Goal: Share content: Share content

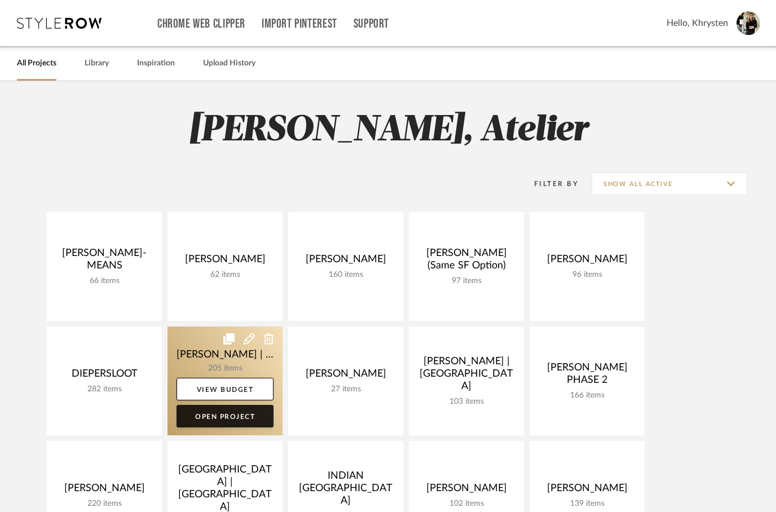
click at [218, 421] on link "Open Project" at bounding box center [225, 416] width 97 height 23
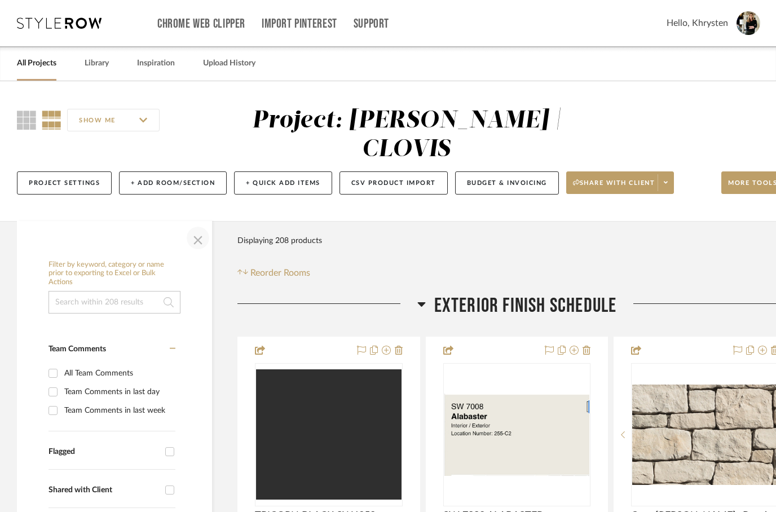
click at [200, 224] on span "button" at bounding box center [197, 237] width 27 height 27
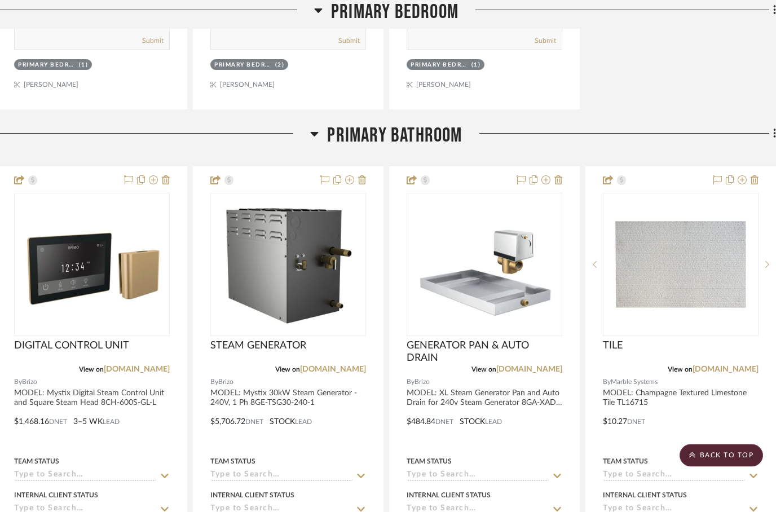
scroll to position [3086, 2]
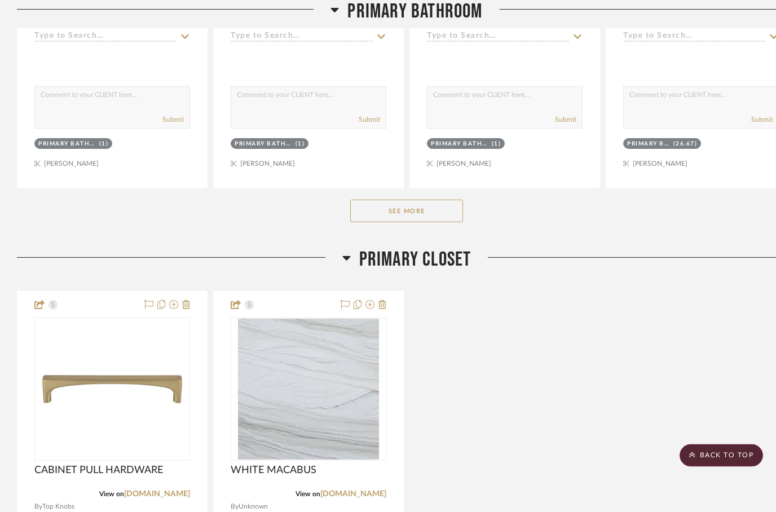
click at [385, 200] on button "See More" at bounding box center [406, 211] width 113 height 23
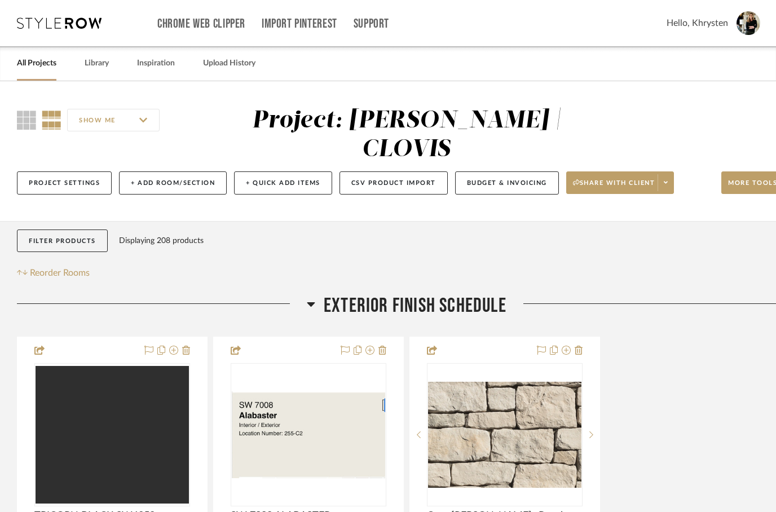
scroll to position [2, 0]
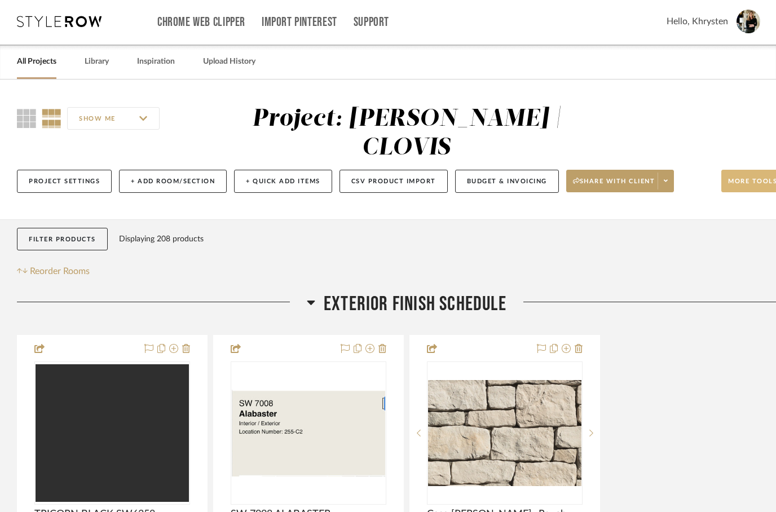
click at [751, 177] on span "More tools" at bounding box center [752, 185] width 49 height 17
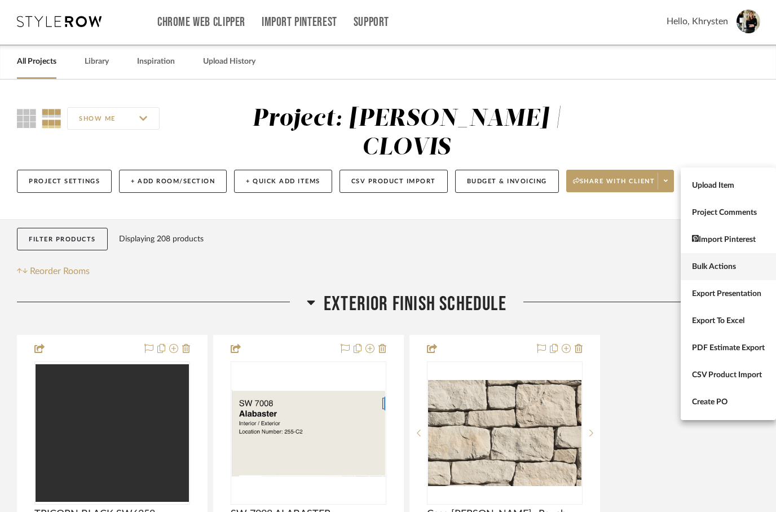
click at [719, 270] on span "Bulk Actions" at bounding box center [728, 267] width 73 height 10
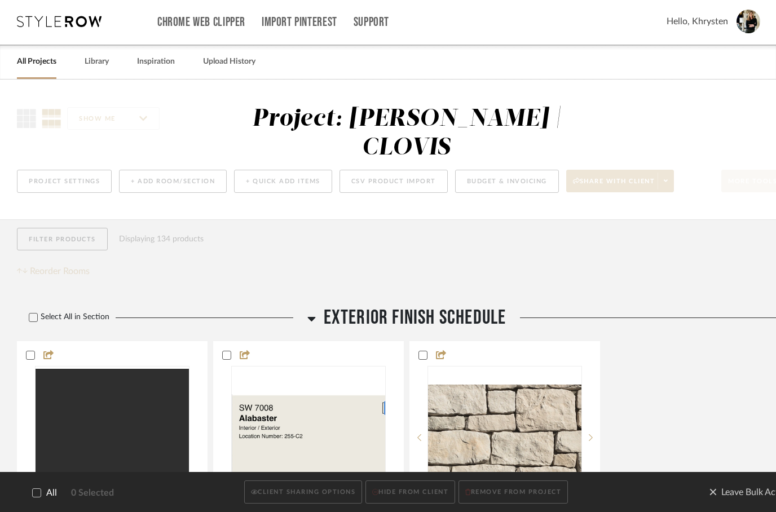
click at [33, 493] on icon at bounding box center [37, 493] width 8 height 8
checkbox input "true"
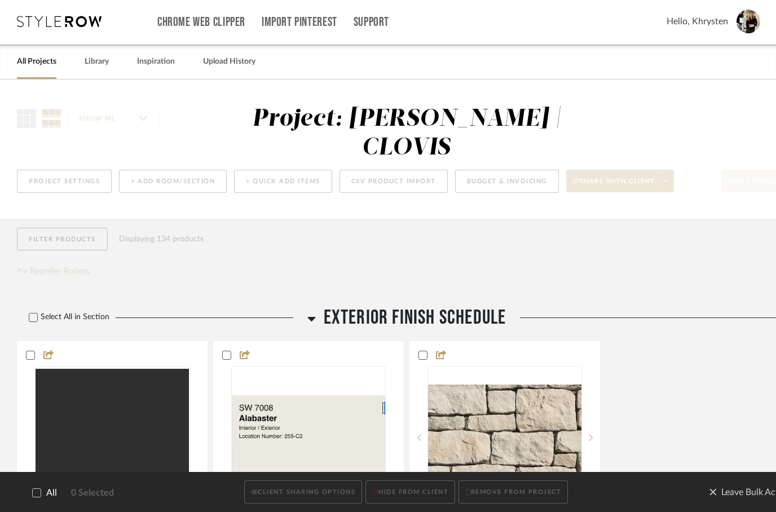
checkbox input "true"
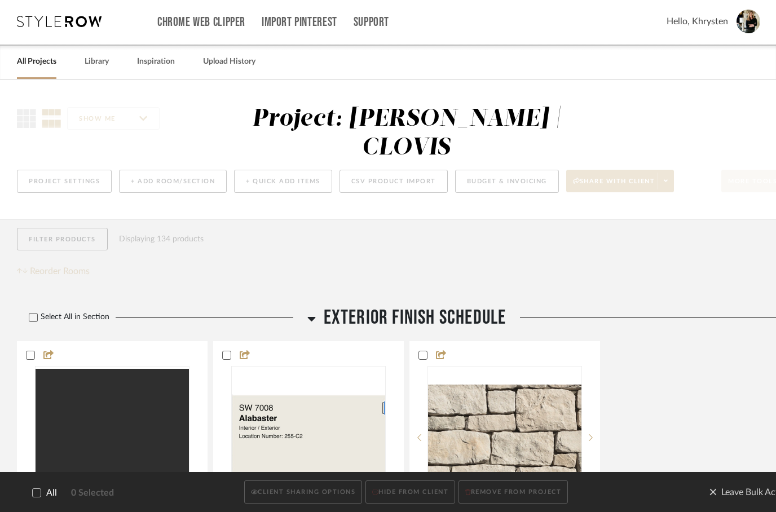
checkbox input "true"
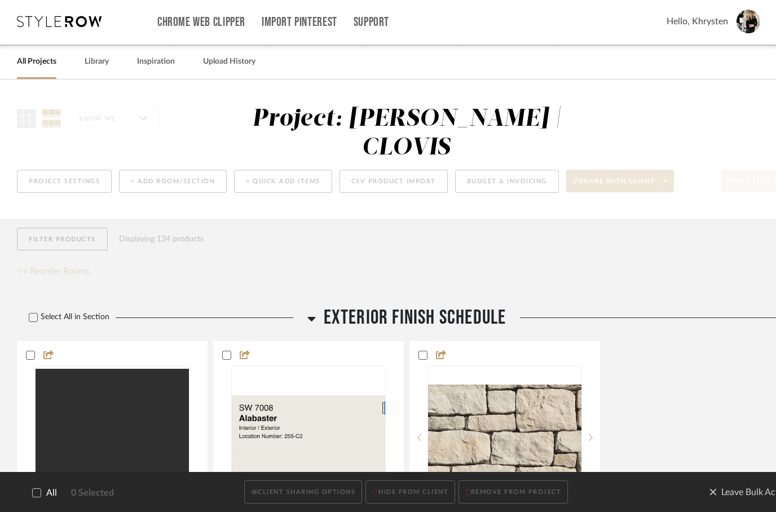
checkbox input "true"
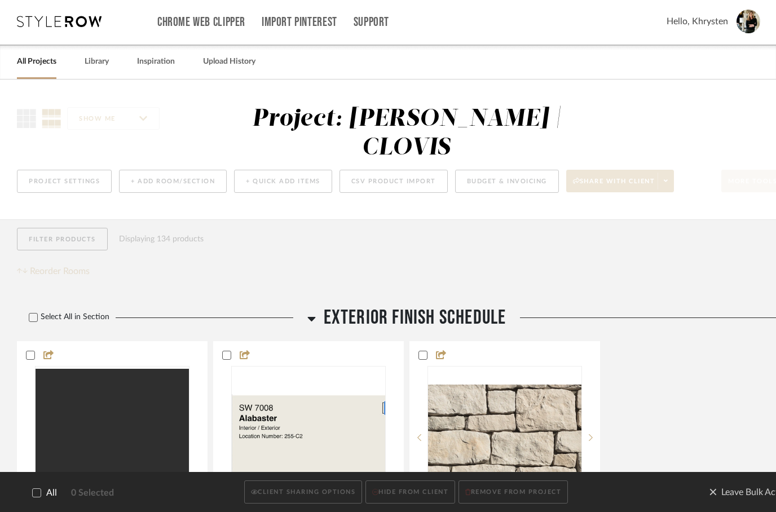
checkbox input "true"
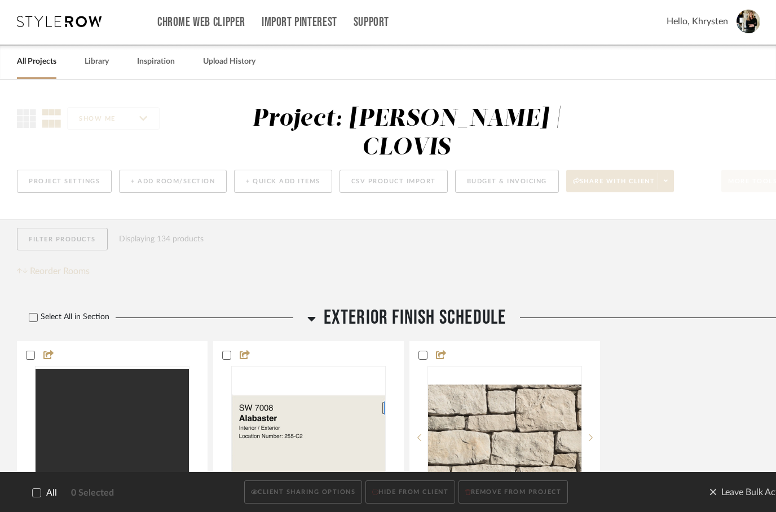
checkbox input "true"
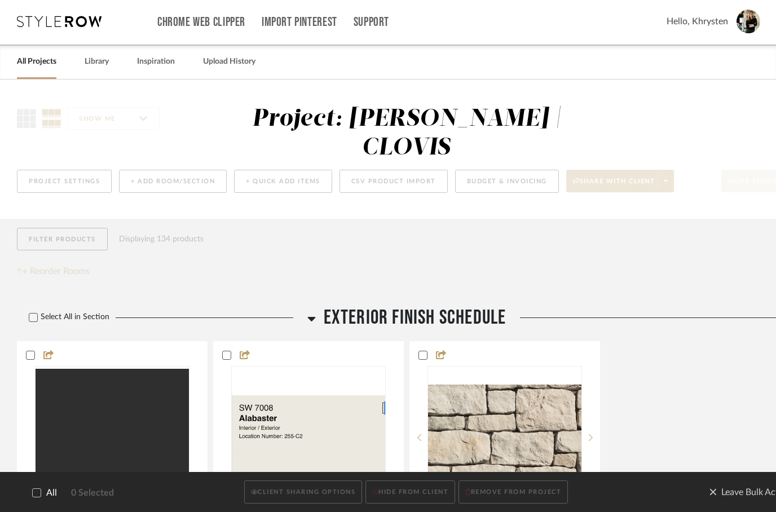
checkbox input "true"
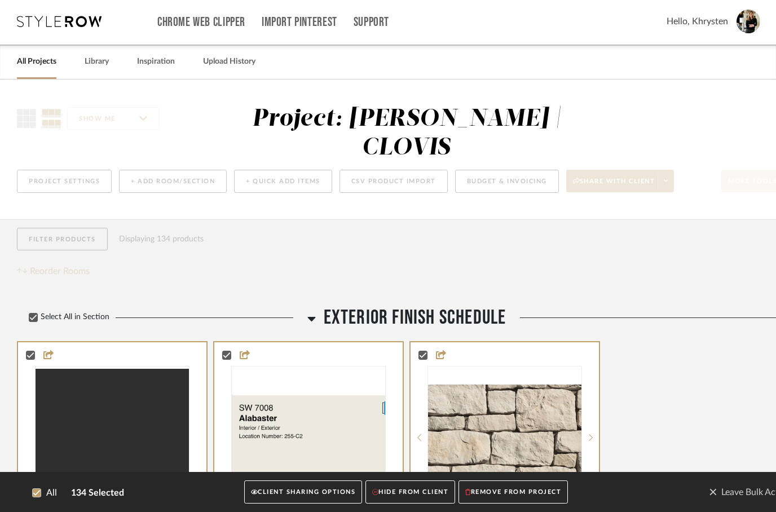
click at [307, 489] on button "CLIENT SHARING OPTIONS" at bounding box center [303, 492] width 118 height 23
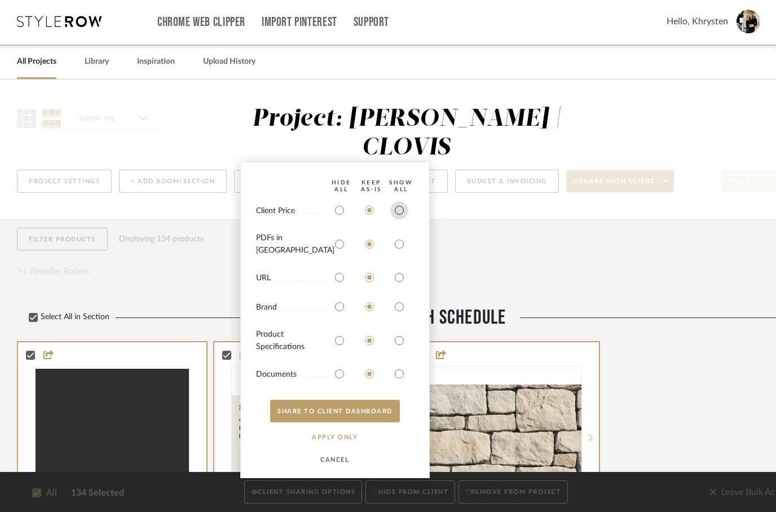
click at [400, 218] on input "radio" at bounding box center [399, 210] width 18 height 18
radio input "true"
click at [402, 253] on input "radio" at bounding box center [399, 244] width 18 height 18
radio input "true"
click at [404, 341] on input "radio" at bounding box center [399, 341] width 18 height 18
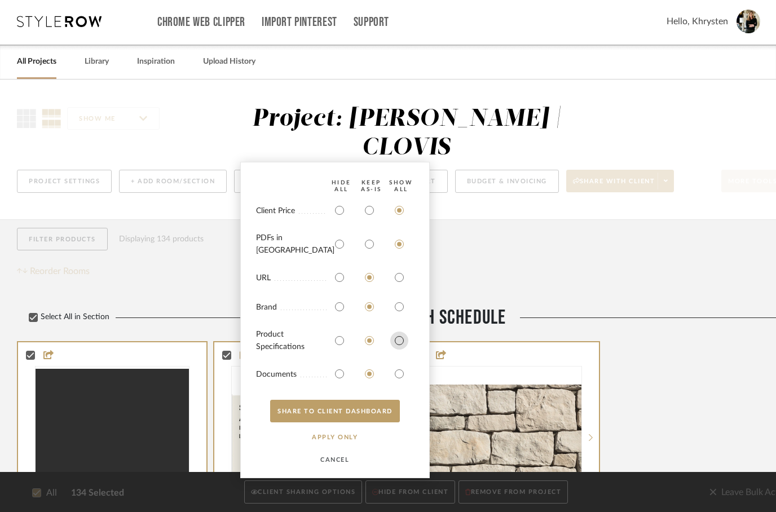
radio input "true"
click at [405, 374] on input "radio" at bounding box center [399, 374] width 18 height 18
radio input "true"
click at [351, 416] on button "SHARE TO CLIENT Dashboard" at bounding box center [335, 411] width 130 height 23
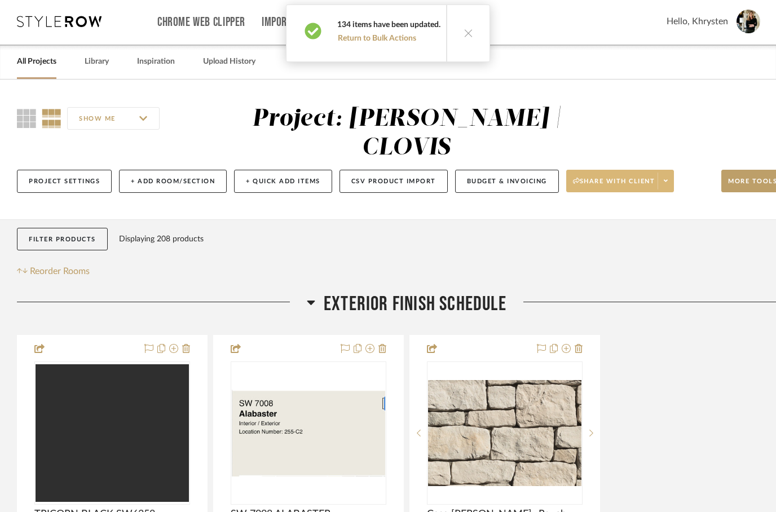
click at [668, 180] on icon at bounding box center [666, 181] width 4 height 2
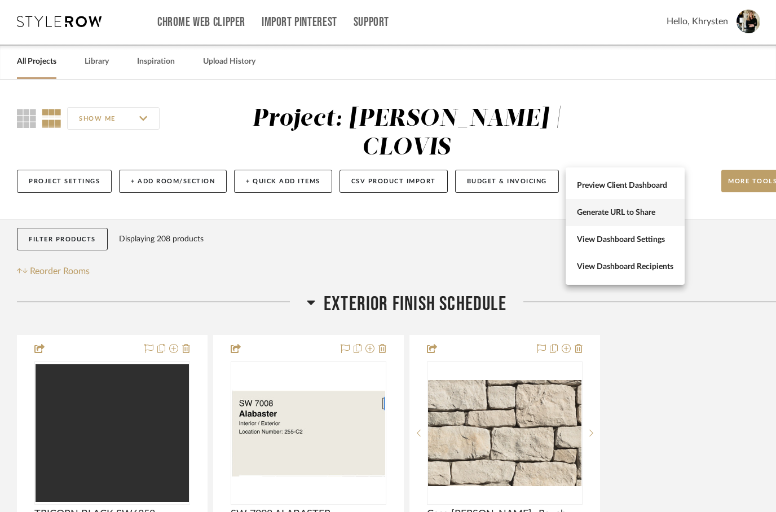
click at [608, 219] on button "Generate URL to Share" at bounding box center [625, 212] width 119 height 27
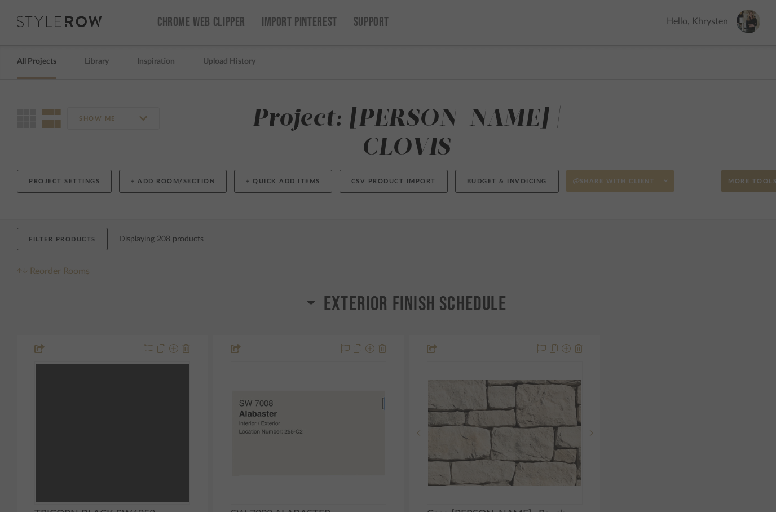
scroll to position [0, 0]
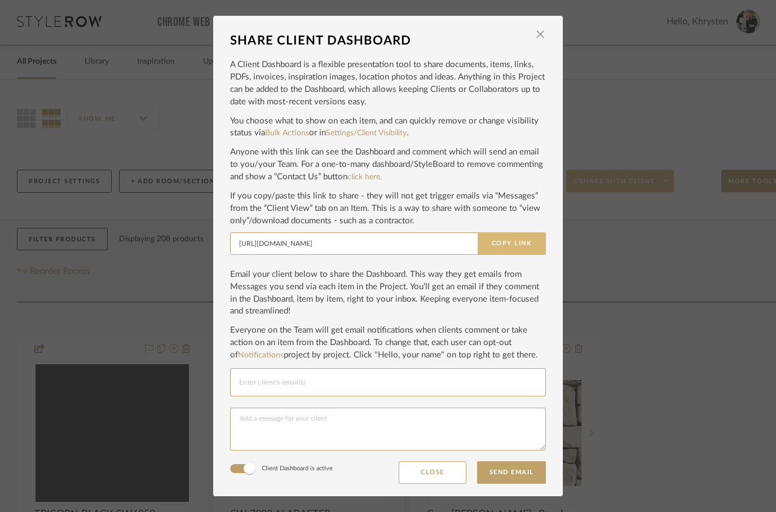
click at [503, 244] on button "Copy Link" at bounding box center [512, 243] width 68 height 23
